Goal: Information Seeking & Learning: Compare options

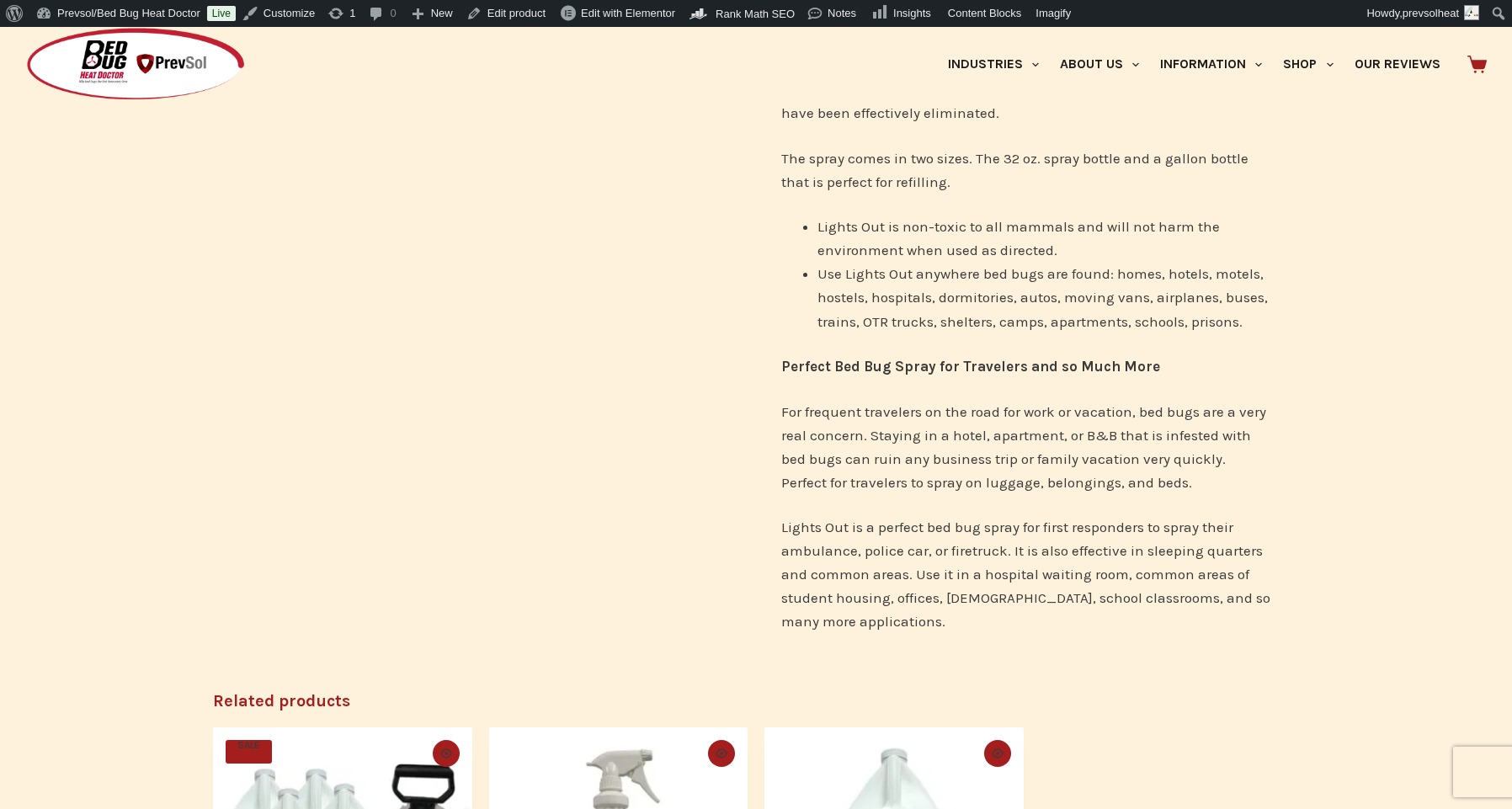
scroll to position [1288, 0]
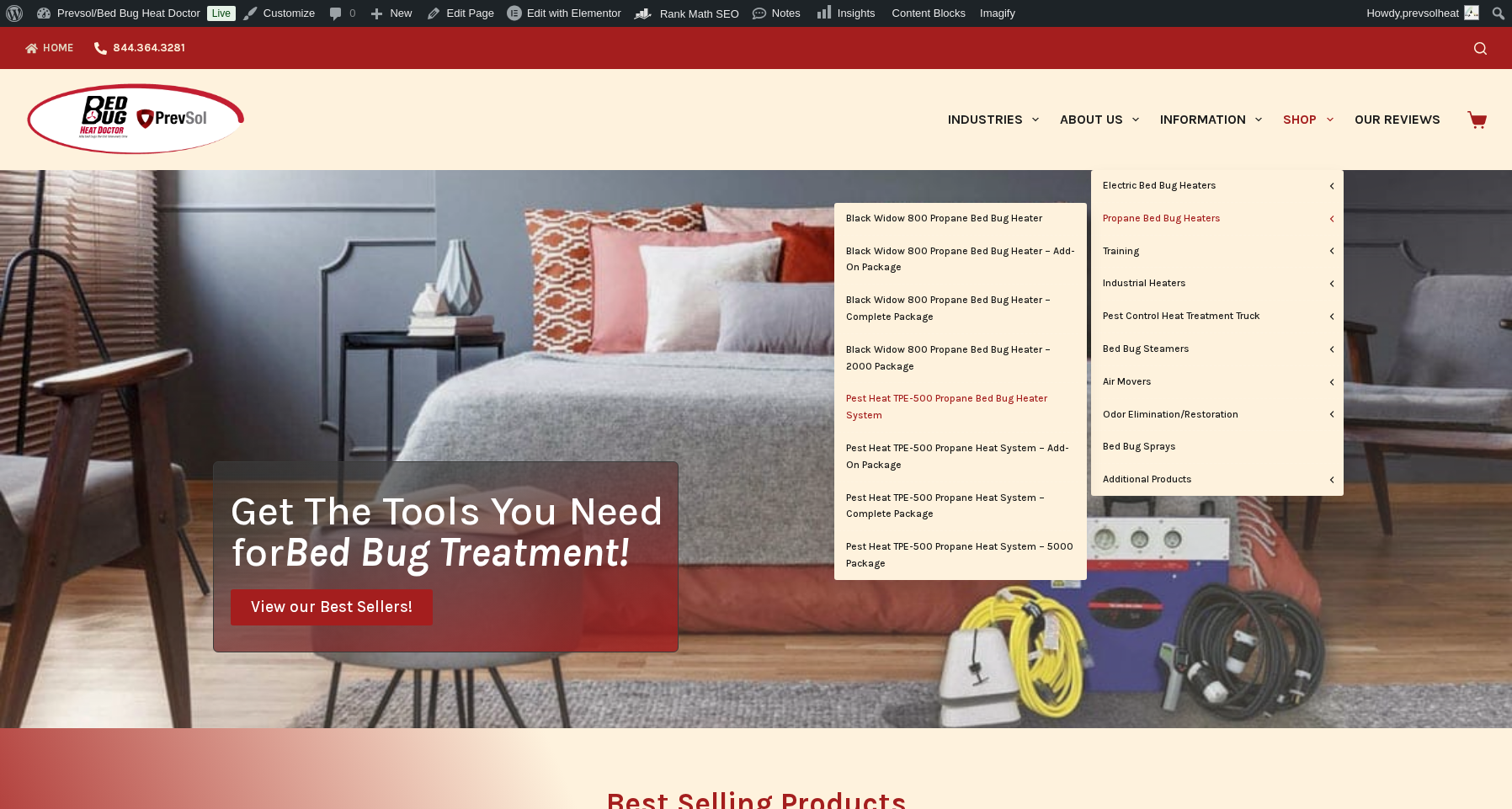
click at [913, 402] on link "Pest Heat TPE-500 Propane Bed Bug Heater System" at bounding box center [960, 408] width 252 height 49
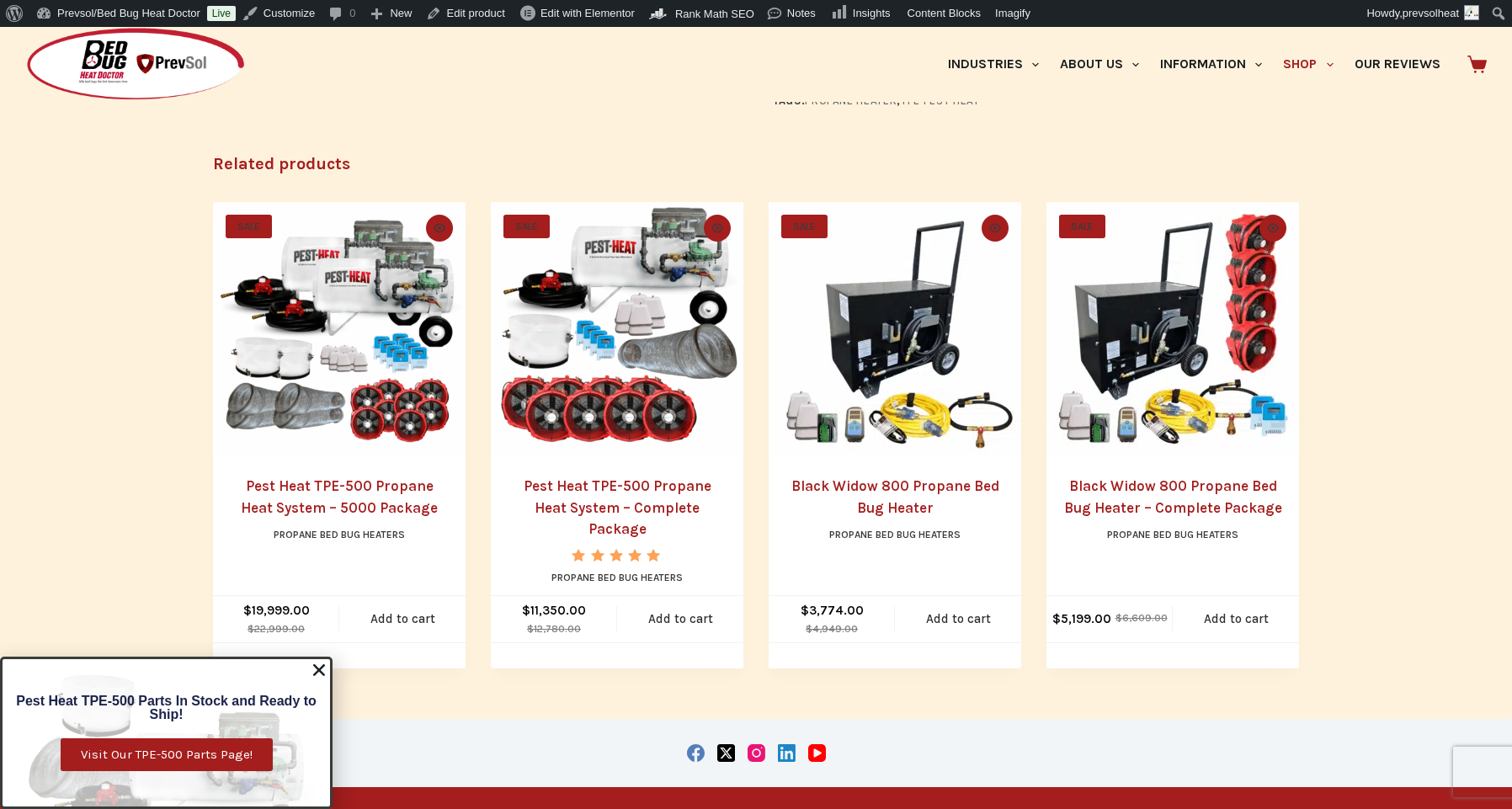
scroll to position [2329, 0]
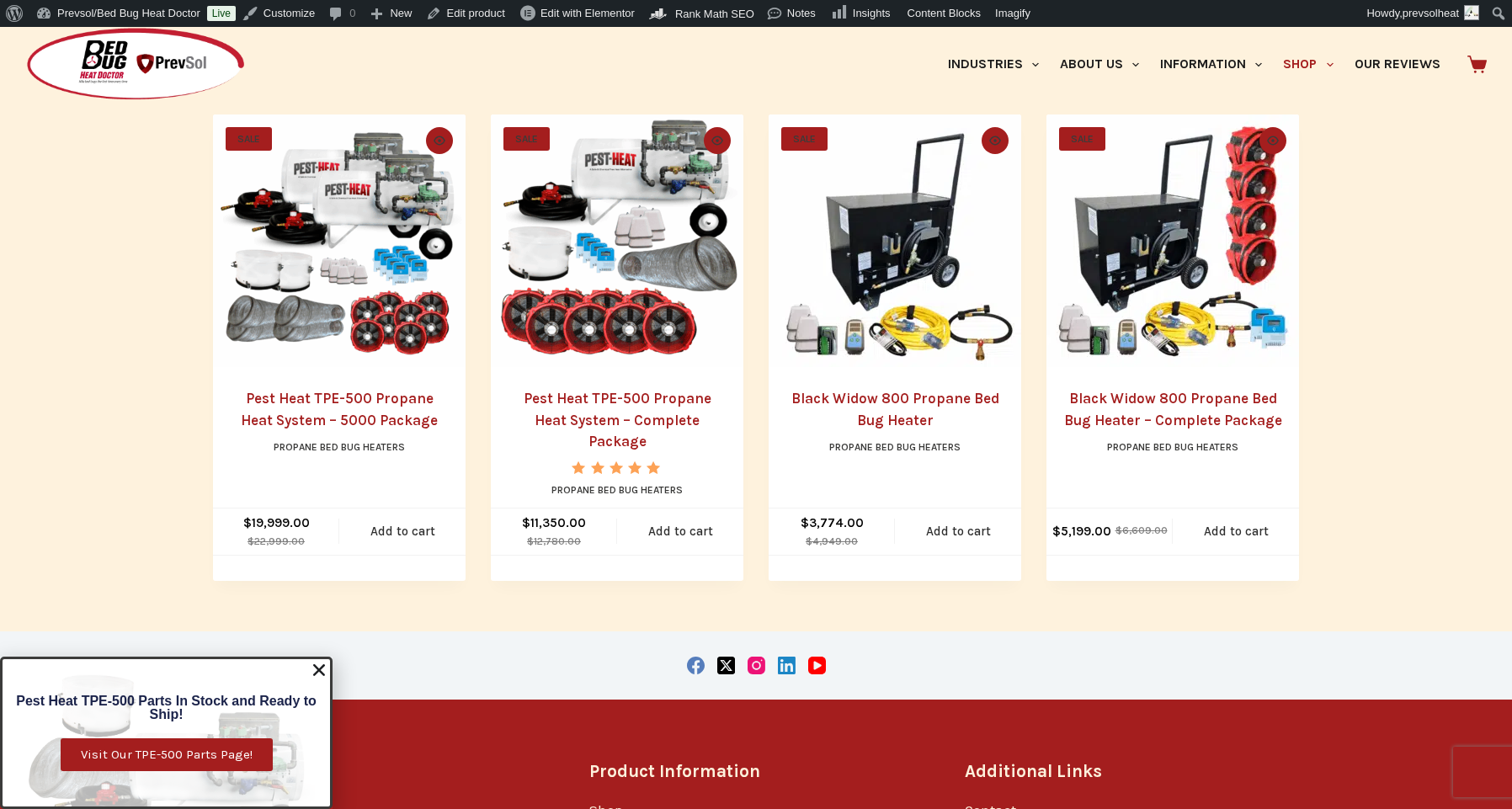
click at [899, 394] on link "Black Widow 800 Propane Bed Bug Heater" at bounding box center [895, 409] width 208 height 39
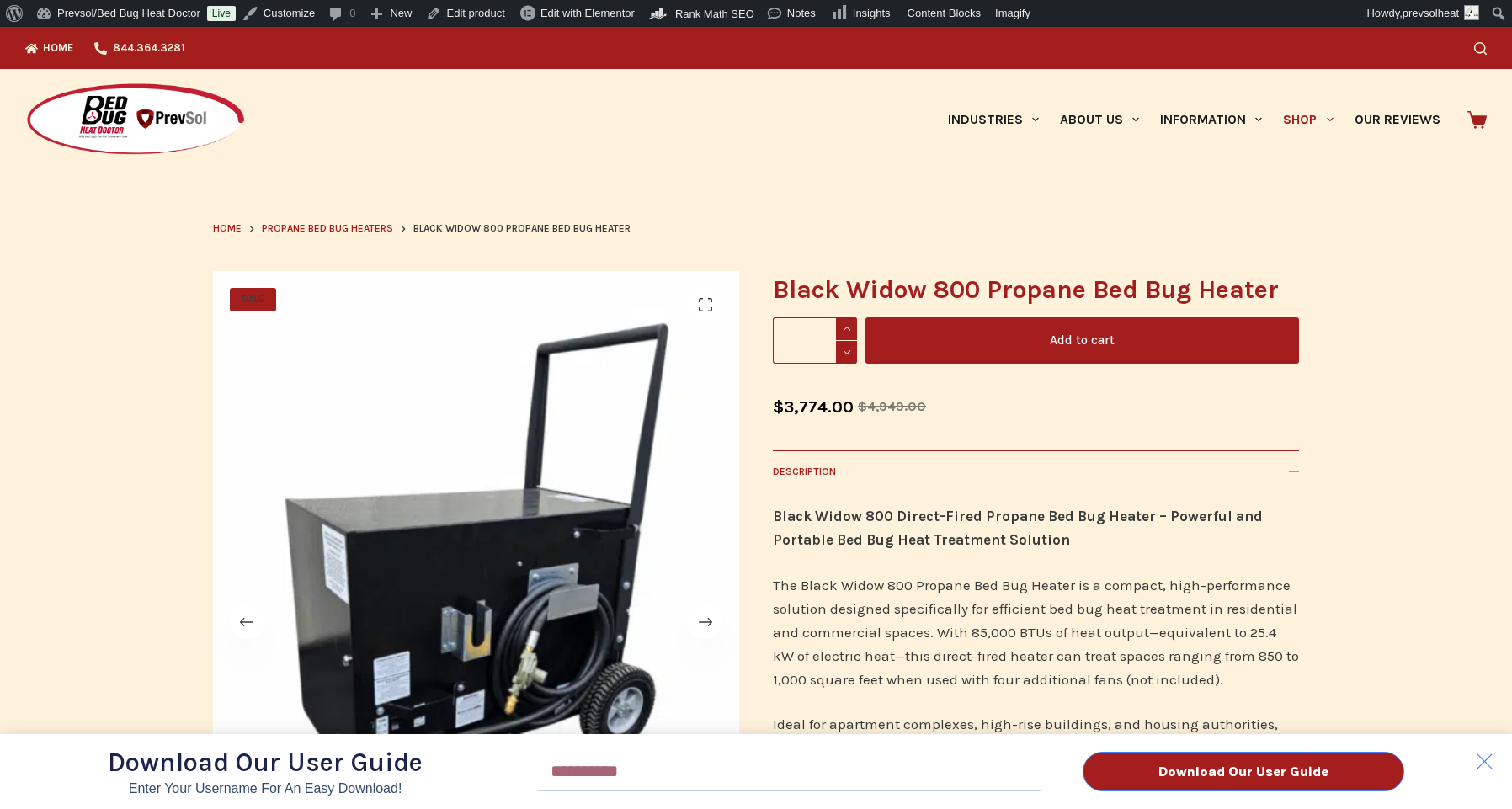
click at [1085, 169] on div "Download Our User Guide Enter Your Username for an Easy Download! Email Downloa…" at bounding box center [756, 417] width 1512 height 782
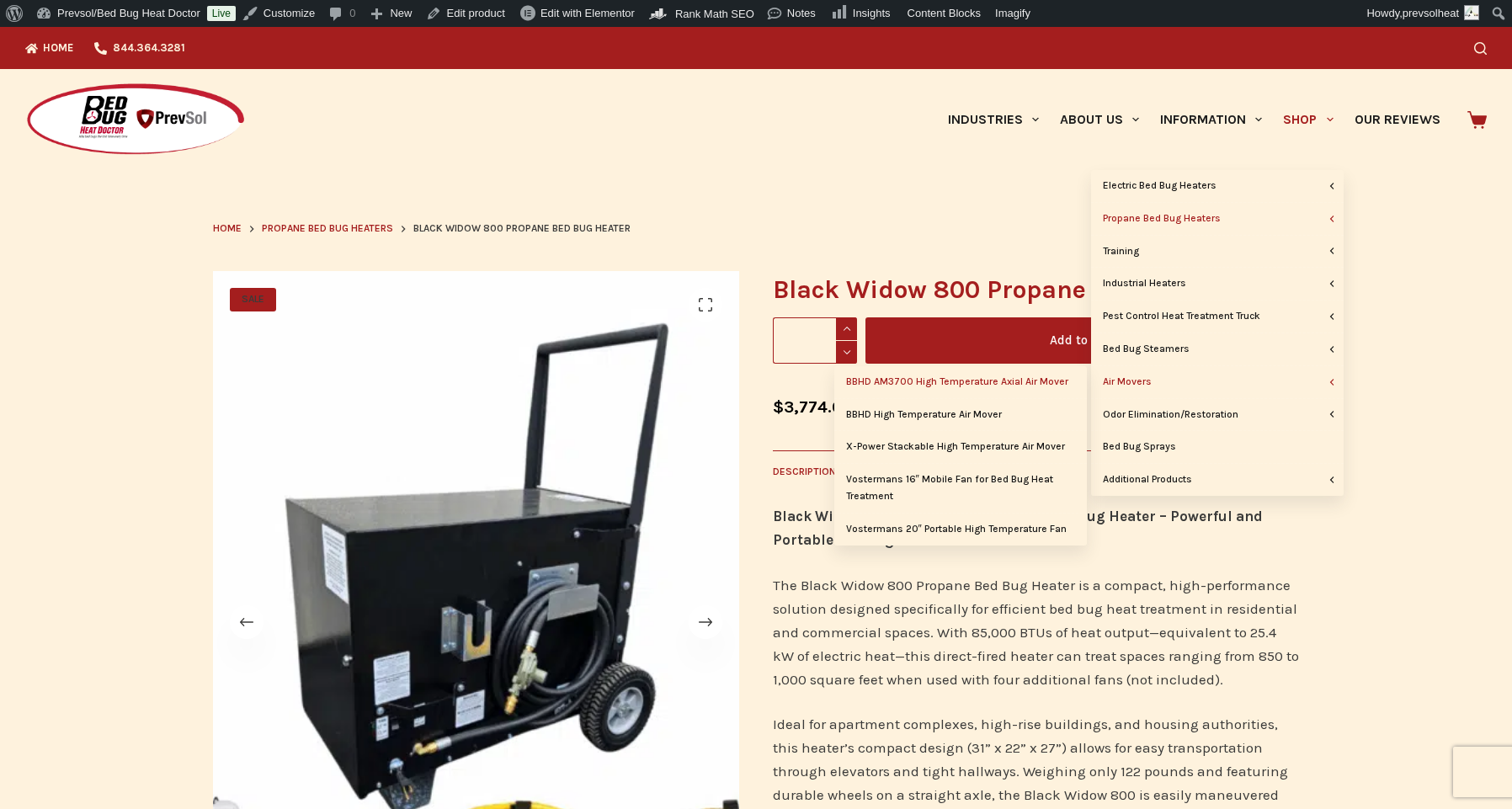
click at [1048, 383] on link "BBHD AM3700 High Temperature Axial Air Mover" at bounding box center [960, 382] width 252 height 32
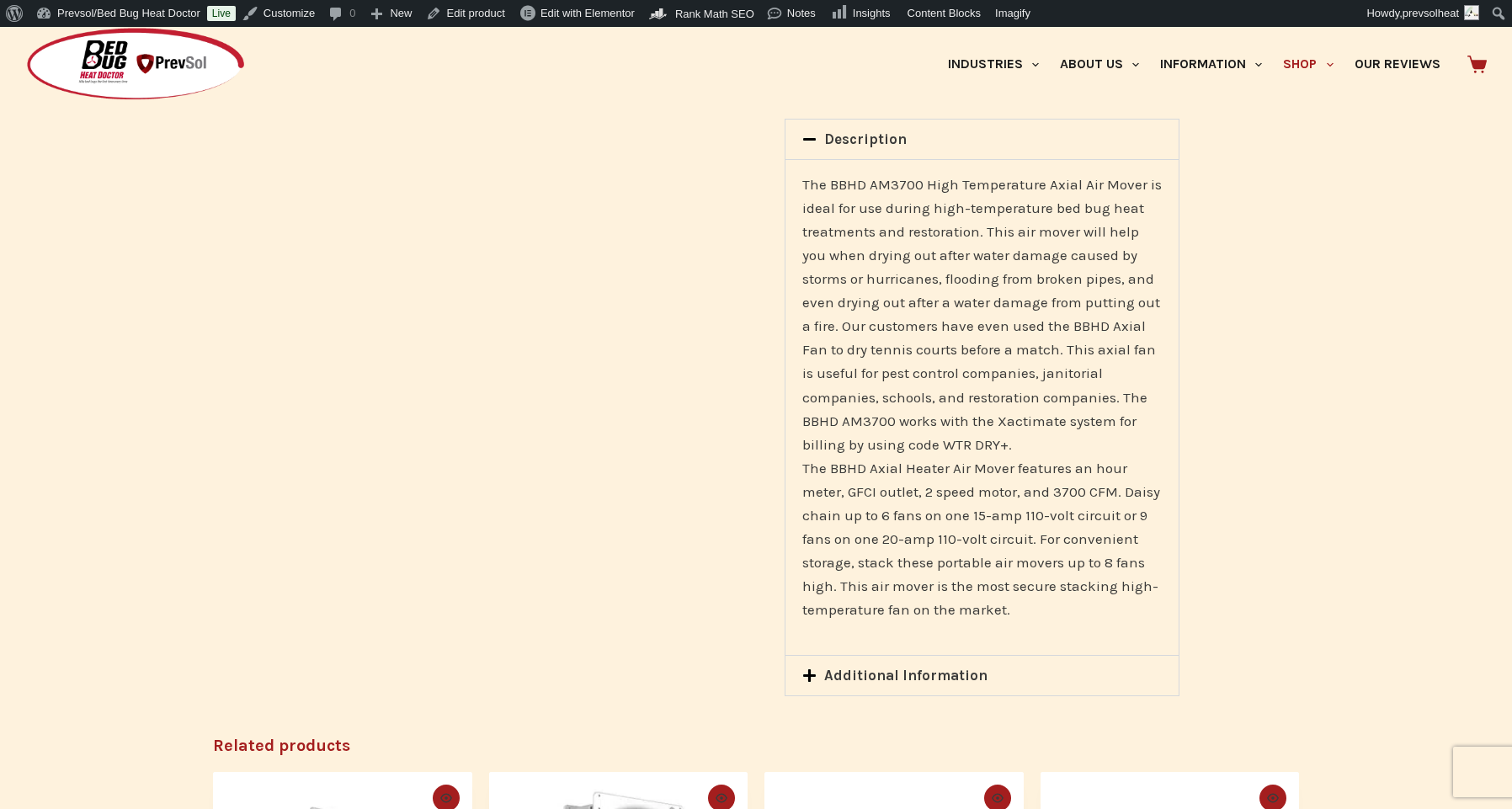
scroll to position [666, 0]
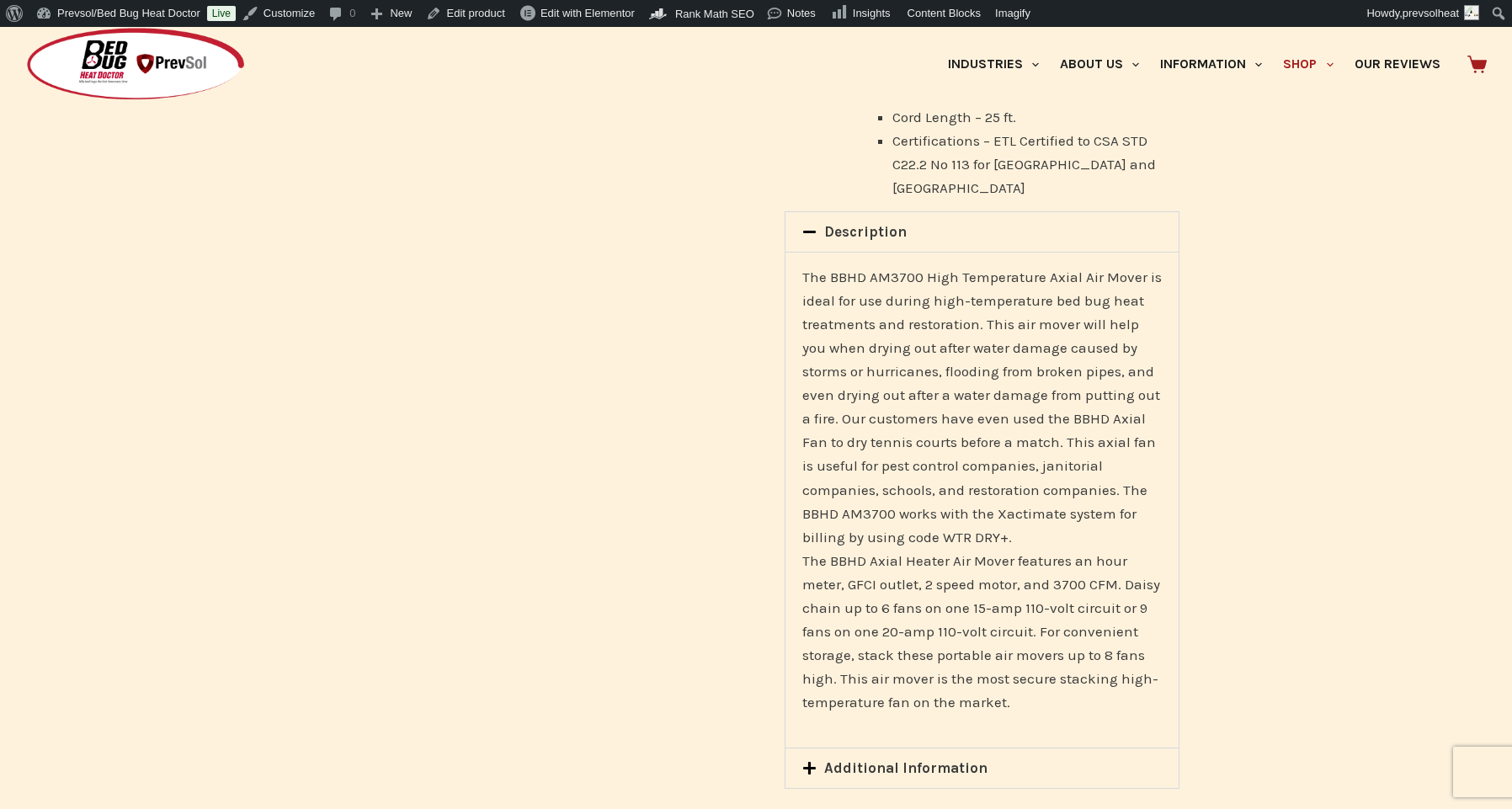
click at [867, 223] on link "Description" at bounding box center [865, 231] width 82 height 17
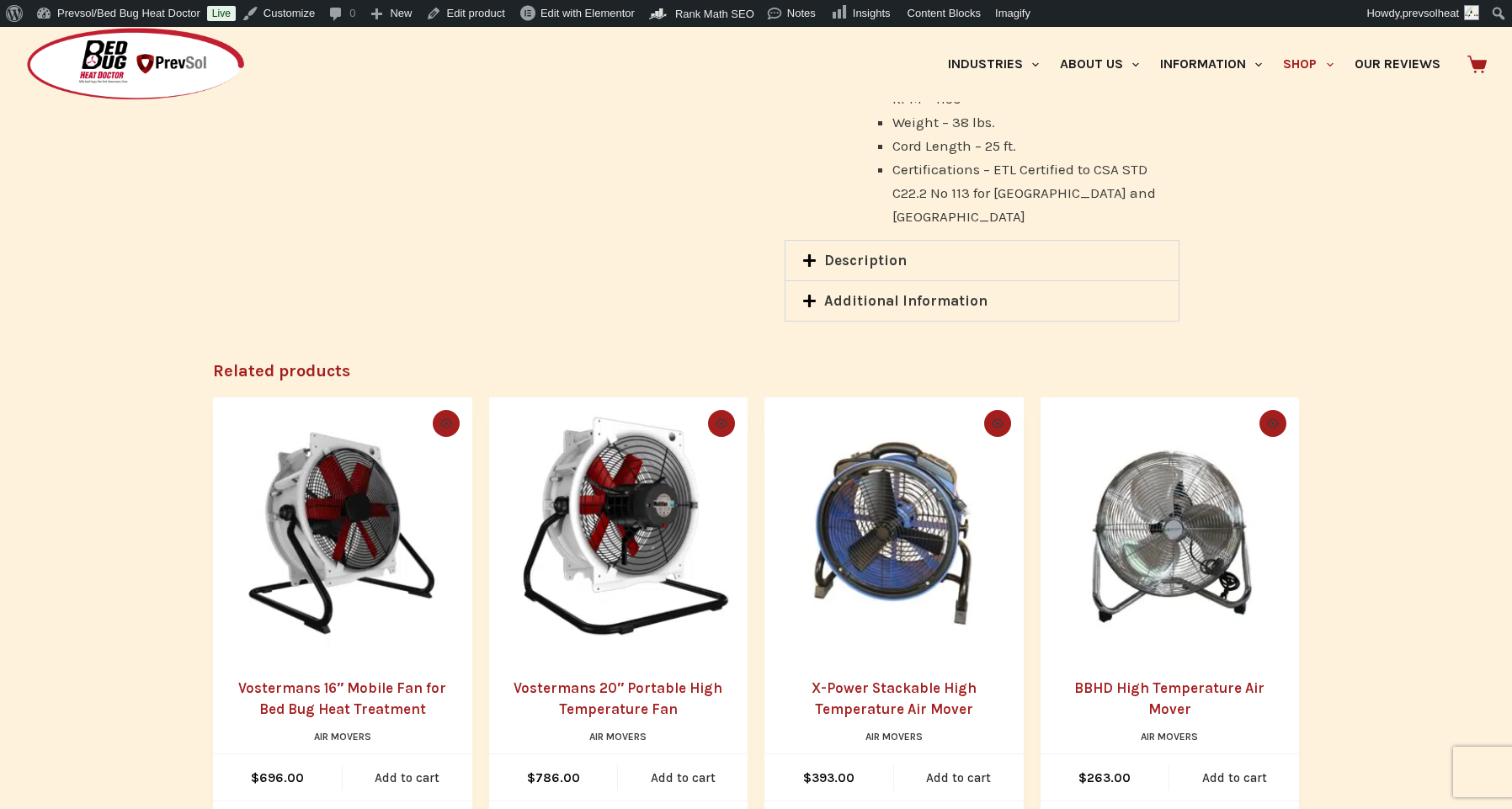
scroll to position [620, 0]
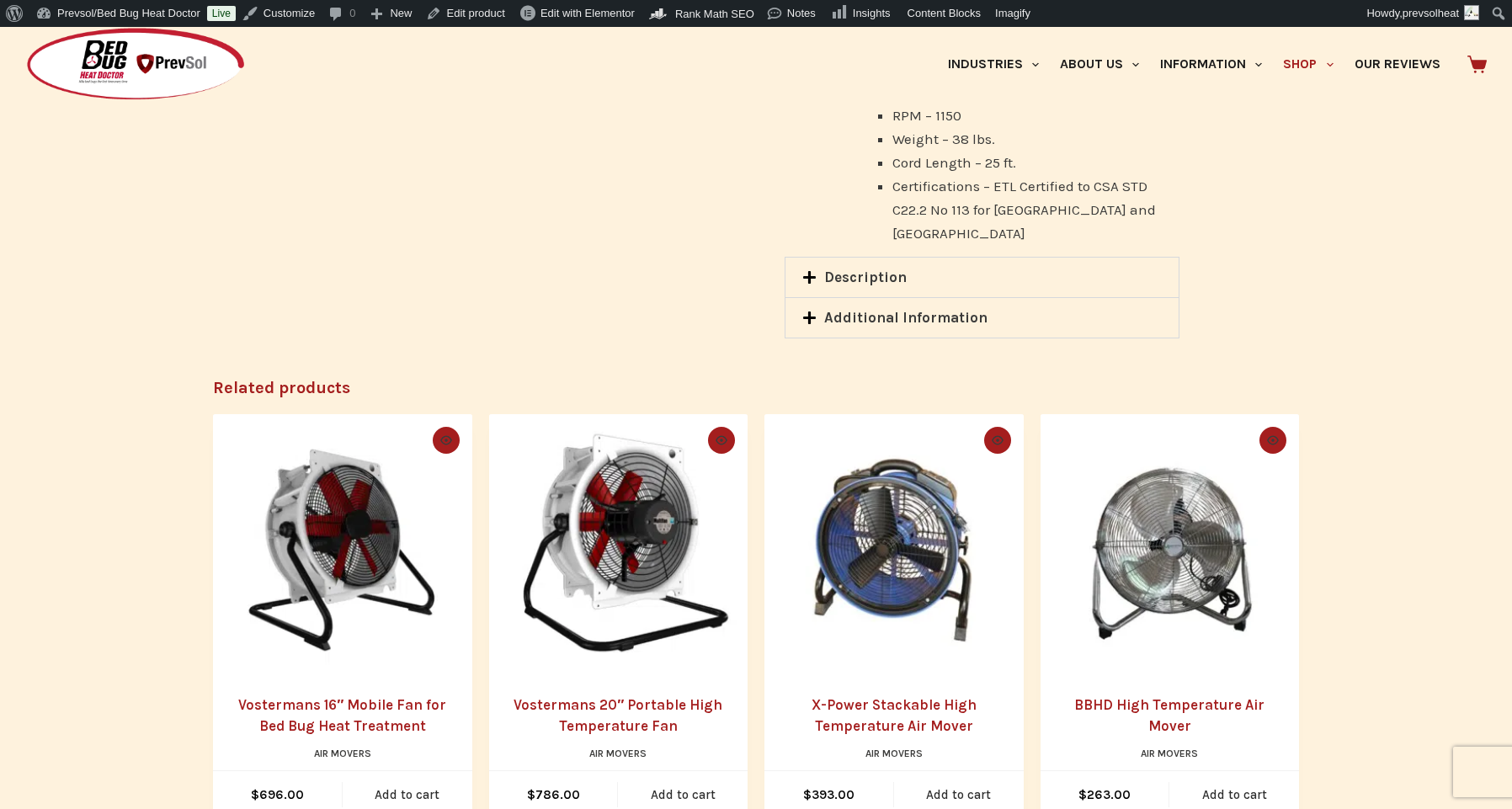
click at [936, 258] on div "Description" at bounding box center [981, 278] width 393 height 40
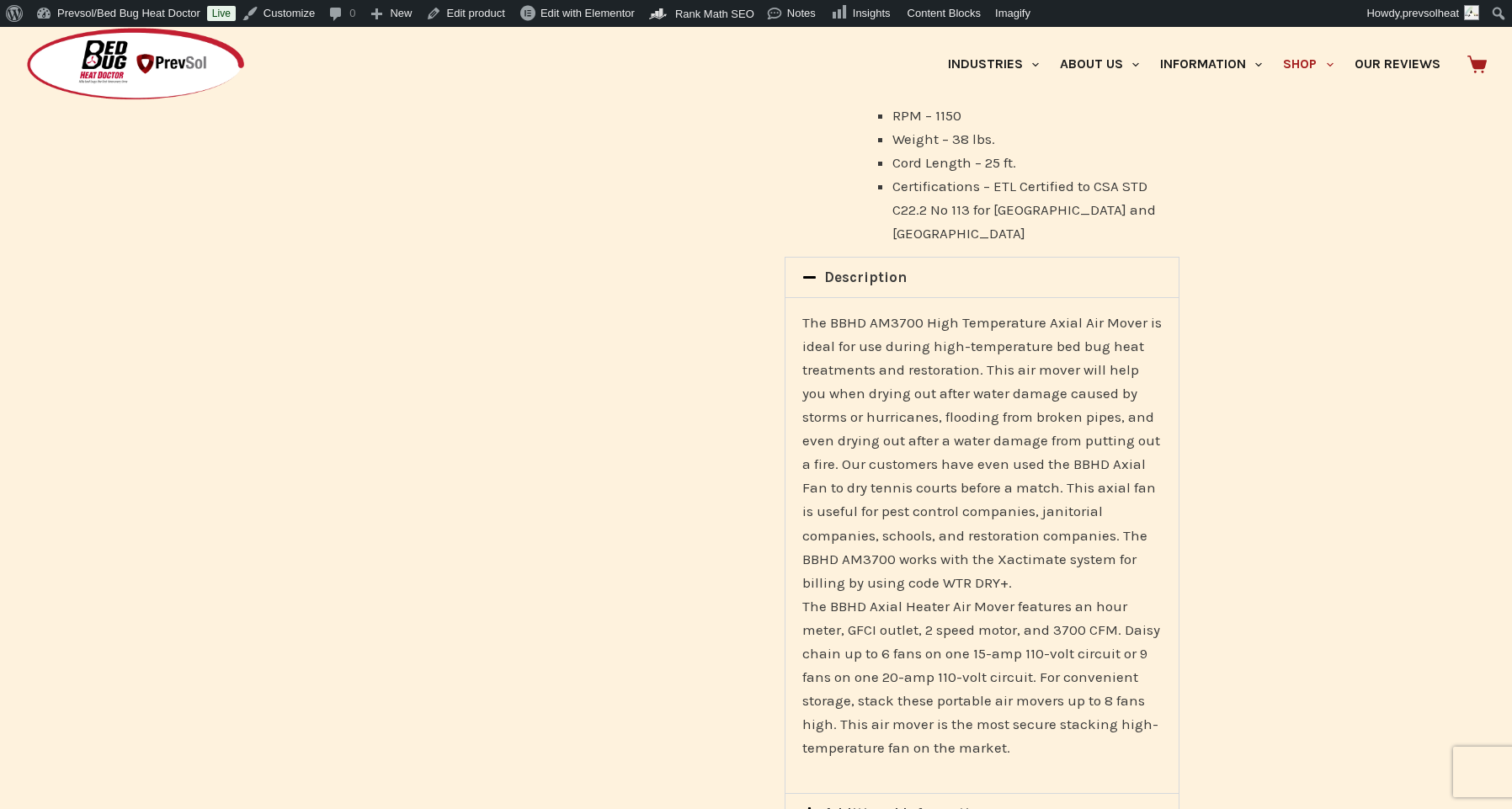
click at [936, 258] on div "Description" at bounding box center [981, 278] width 393 height 40
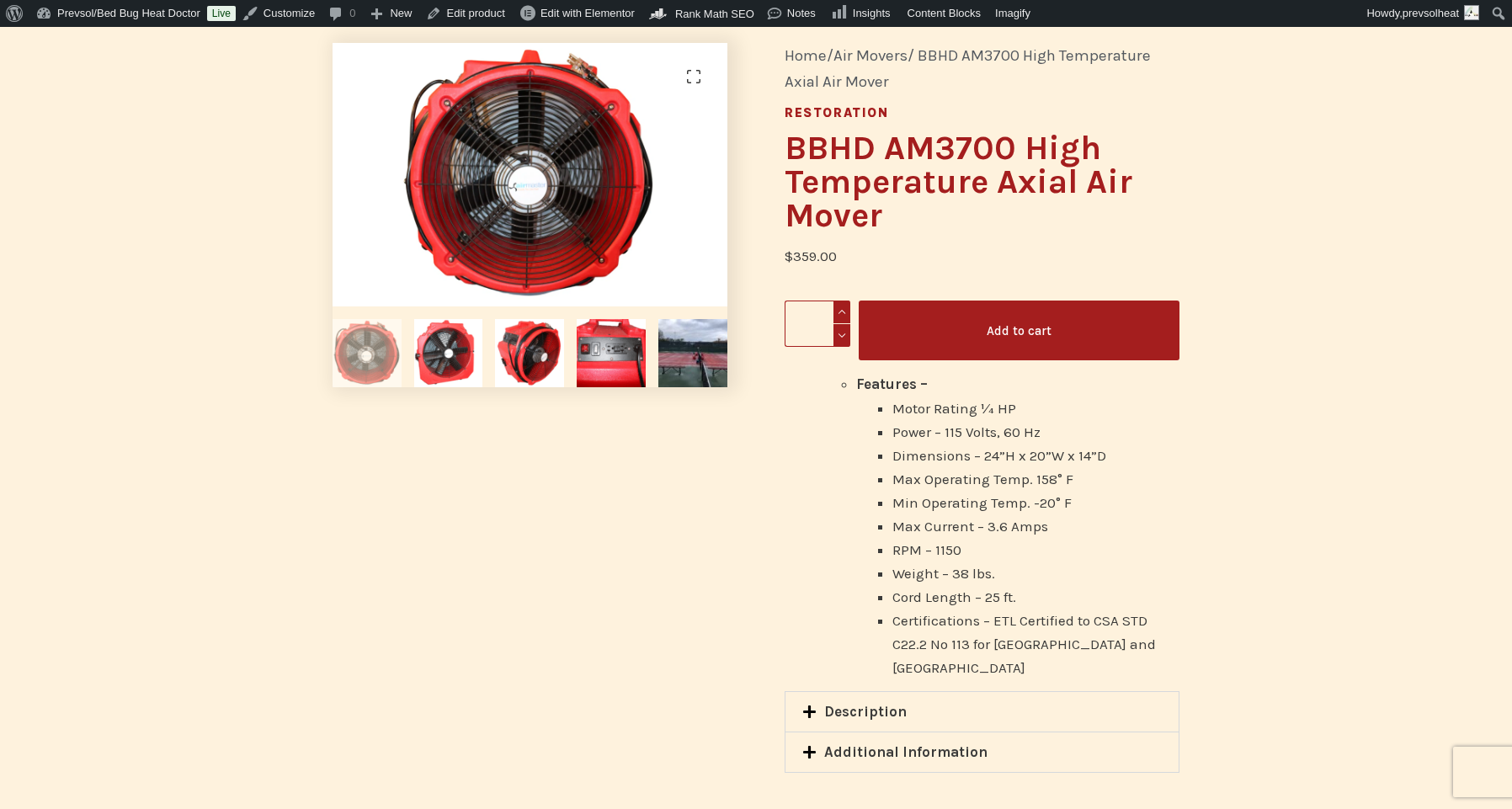
scroll to position [0, 0]
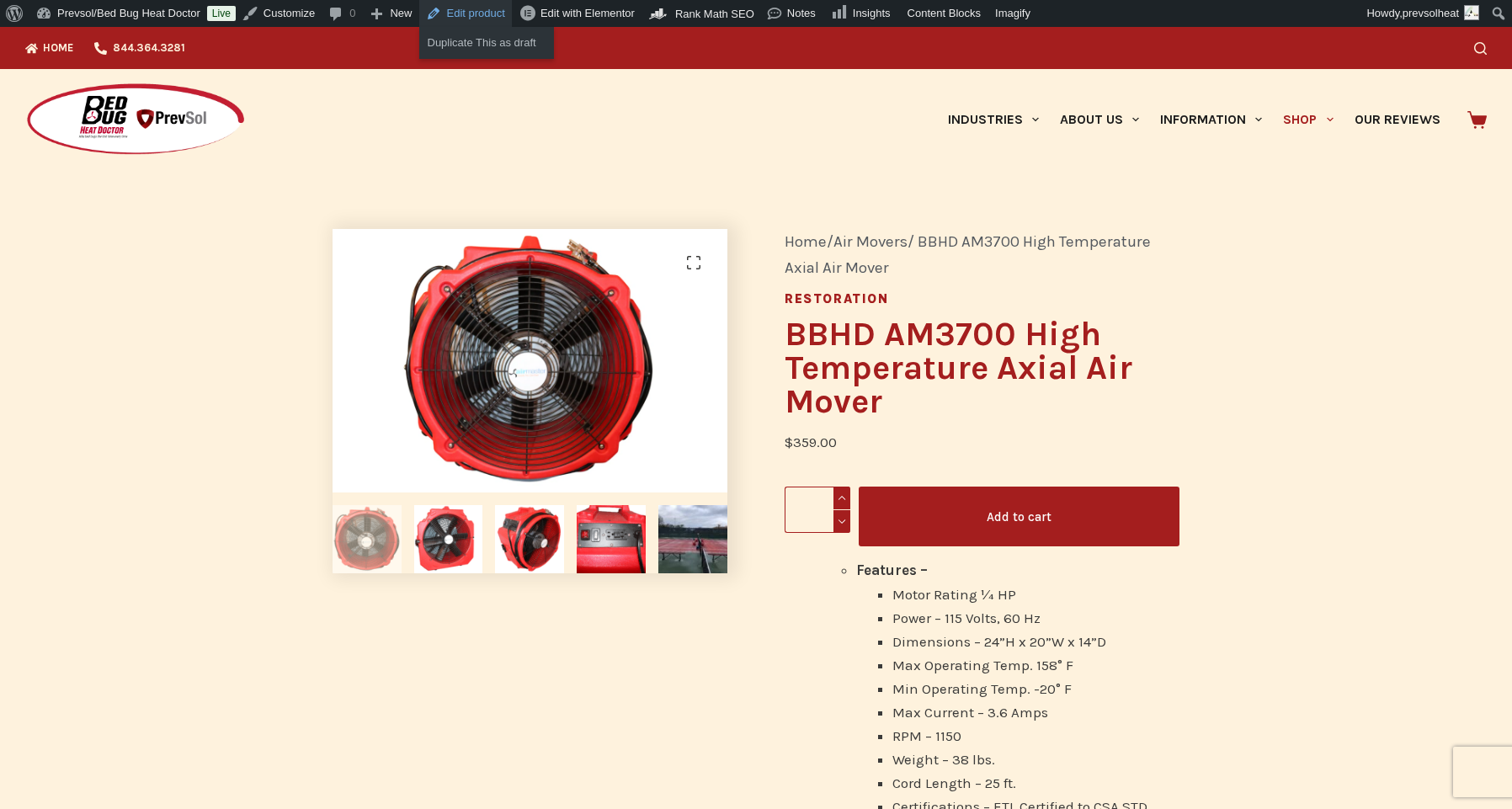
click at [479, 13] on link "Edit product" at bounding box center [465, 13] width 93 height 27
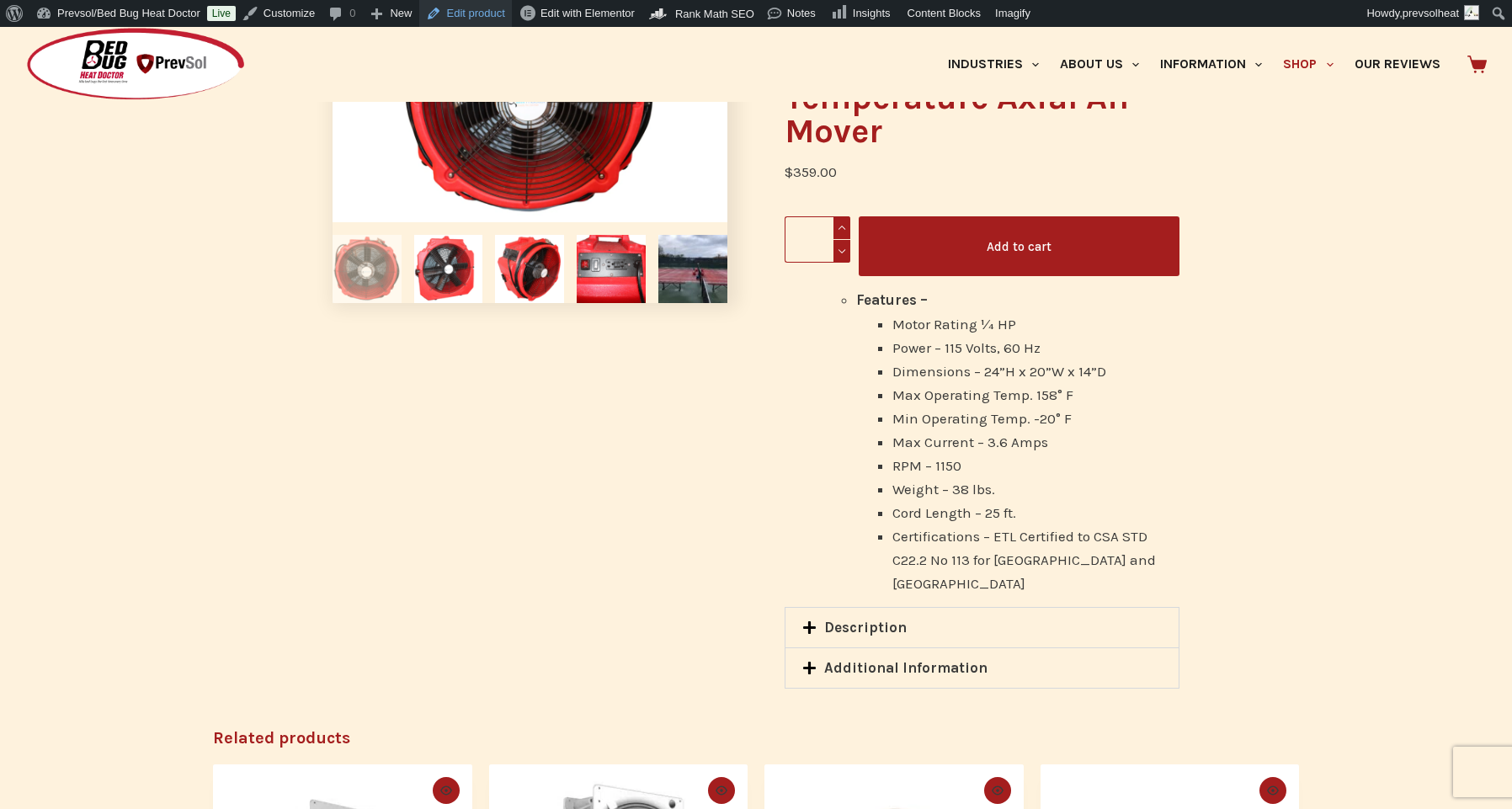
scroll to position [482, 0]
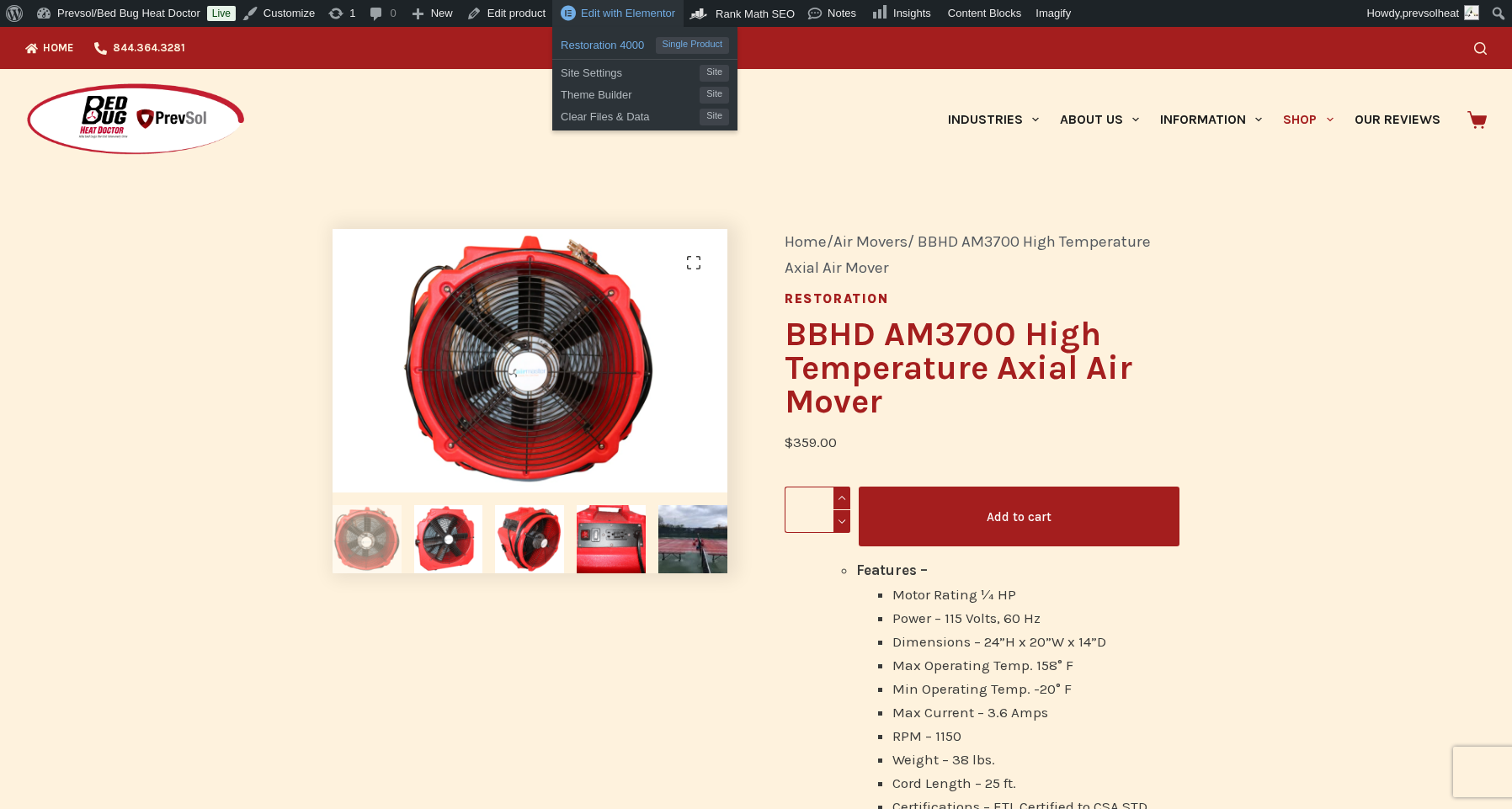
click at [635, 42] on span "Restoration 4000" at bounding box center [607, 43] width 94 height 22
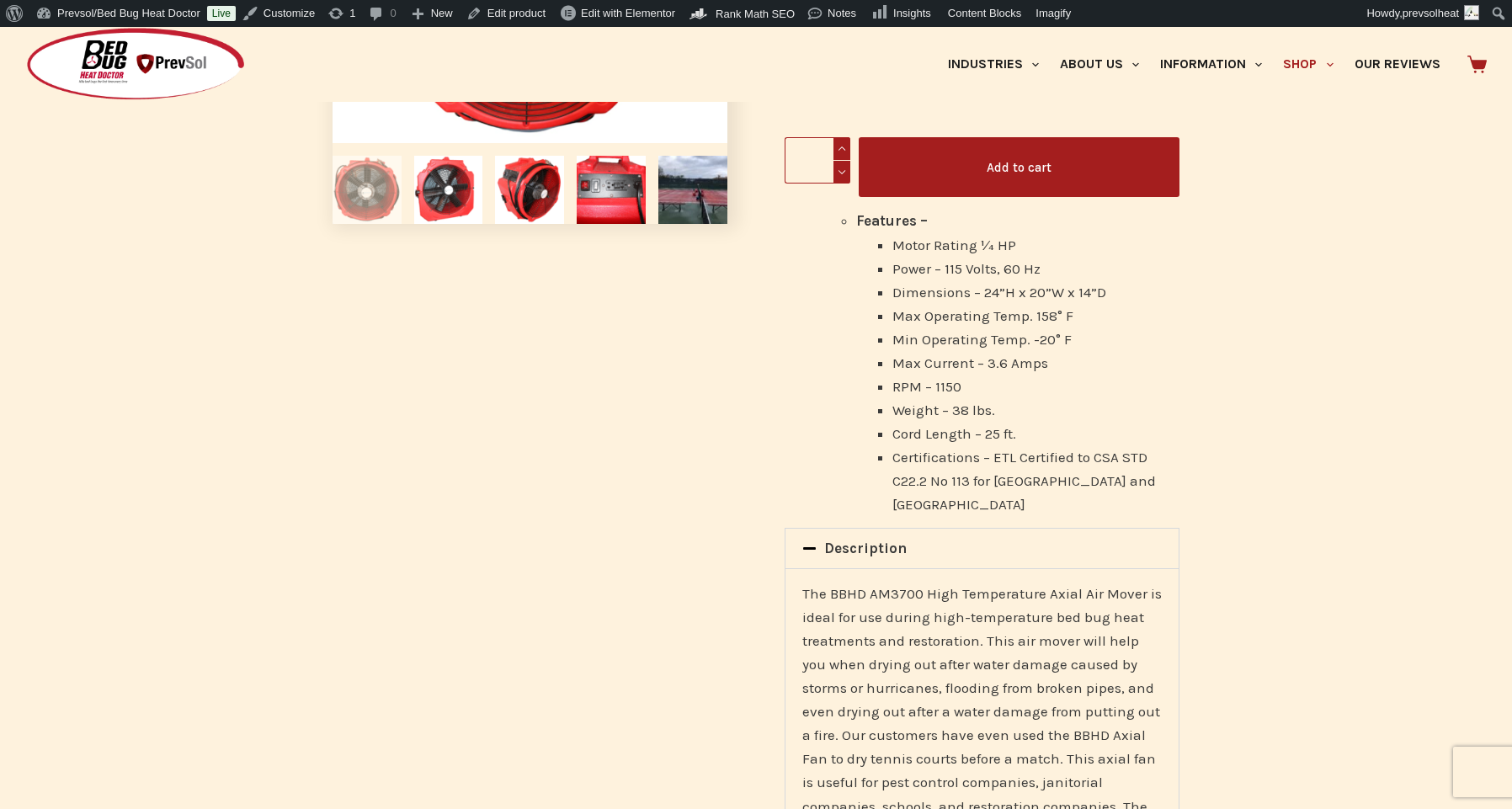
scroll to position [364, 0]
